Goal: Task Accomplishment & Management: Manage account settings

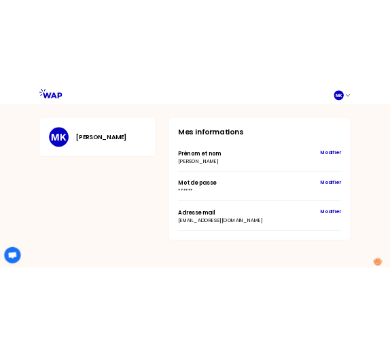
scroll to position [77, 0]
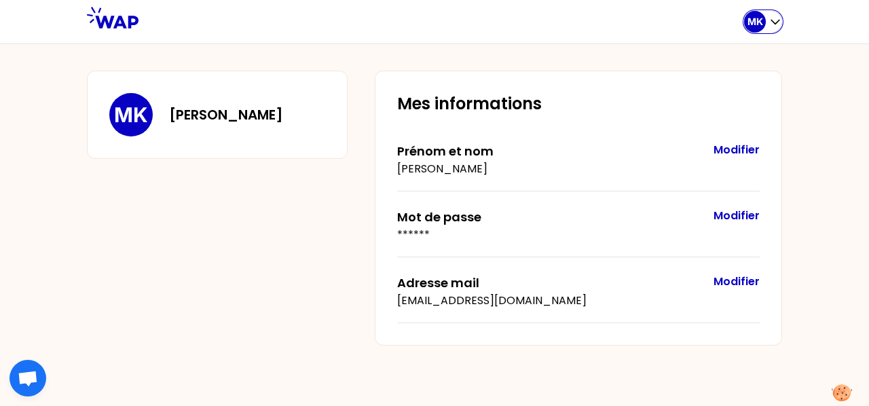
click at [780, 18] on icon "button" at bounding box center [776, 22] width 14 height 14
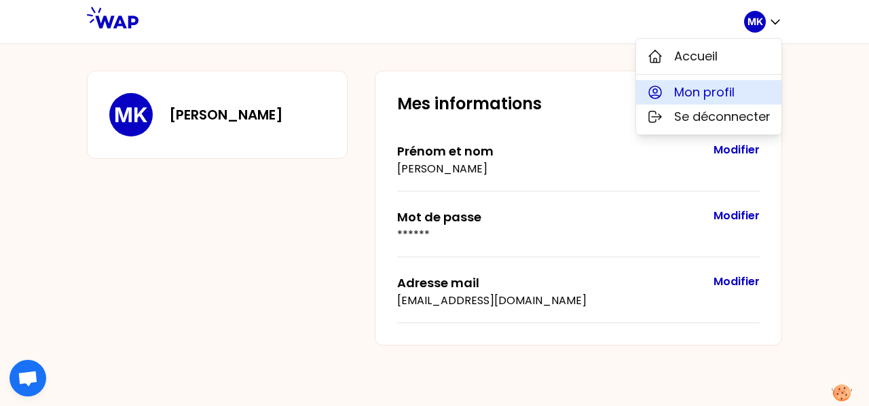
click at [720, 85] on span "Mon profil" at bounding box center [704, 92] width 60 height 19
